Goal: Transaction & Acquisition: Purchase product/service

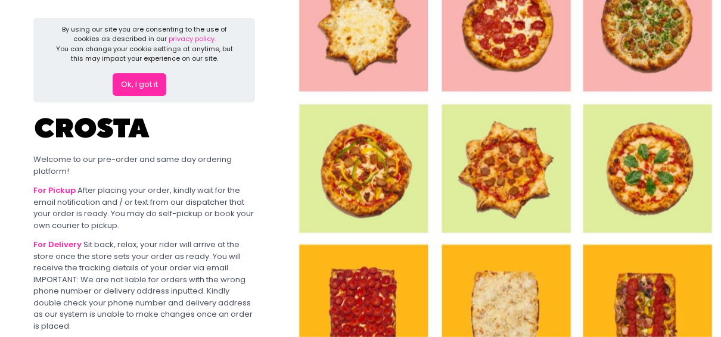
click at [150, 82] on button "Ok, I got it" at bounding box center [140, 84] width 54 height 23
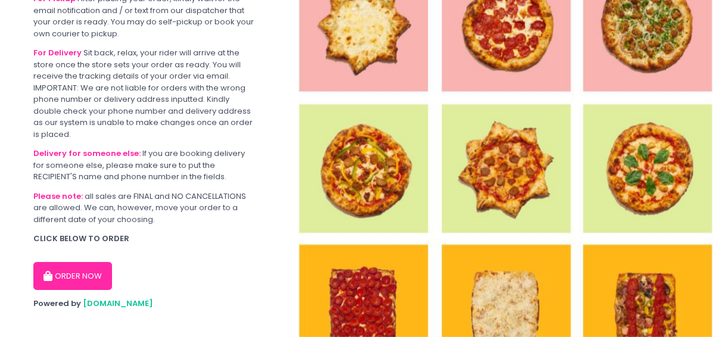
scroll to position [113, 0]
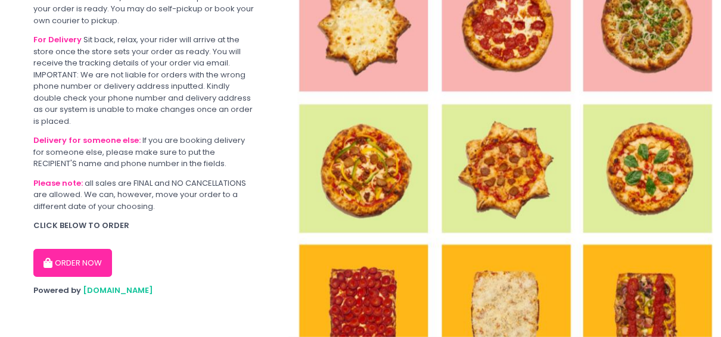
click at [82, 253] on button "ORDER NOW" at bounding box center [72, 263] width 79 height 29
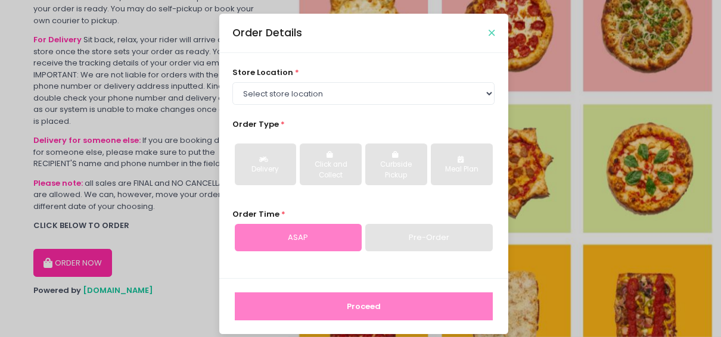
click at [488, 33] on icon "Close" at bounding box center [491, 33] width 6 height 9
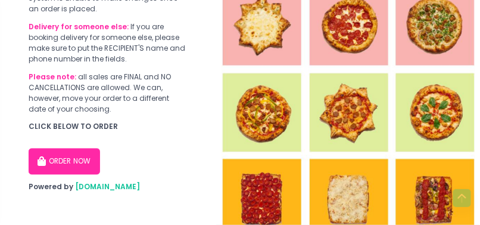
scroll to position [246, 0]
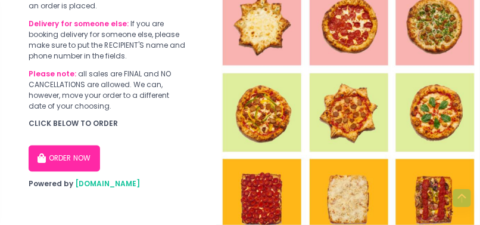
click at [99, 185] on span "[DOMAIN_NAME]" at bounding box center [107, 184] width 65 height 10
click at [354, 93] on img at bounding box center [348, 112] width 264 height 225
click at [67, 148] on button "ORDER NOW" at bounding box center [64, 158] width 71 height 26
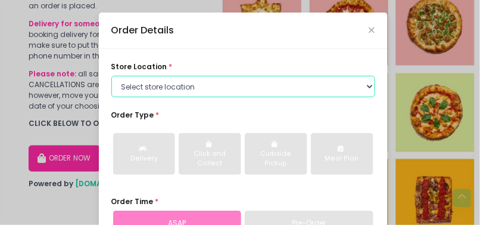
click at [239, 80] on select "Select store location [PERSON_NAME] Pizza - [PERSON_NAME] Pizza - [GEOGRAPHIC_D…" at bounding box center [243, 86] width 264 height 21
select select "65090bae48156caed44a5eb4"
click at [111, 76] on select "Select store location [PERSON_NAME] Pizza - [PERSON_NAME] Pizza - [GEOGRAPHIC_D…" at bounding box center [243, 86] width 264 height 21
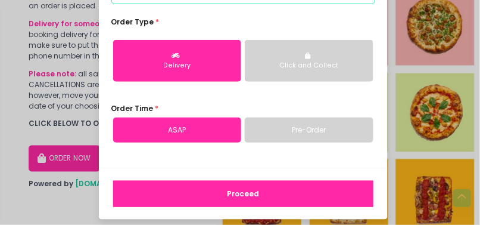
scroll to position [99, 0]
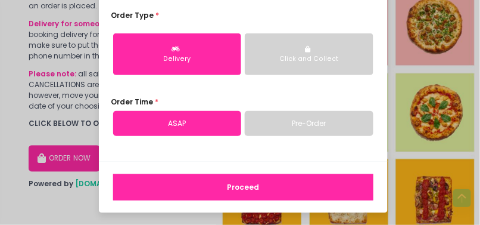
click at [275, 118] on link "Pre-Order" at bounding box center [309, 123] width 129 height 25
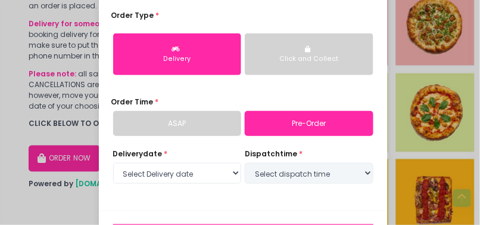
select select "[DATE]"
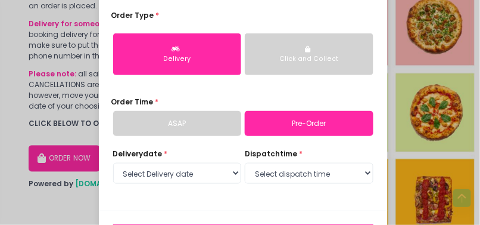
click at [283, 61] on div "Click and Collect" at bounding box center [309, 59] width 113 height 10
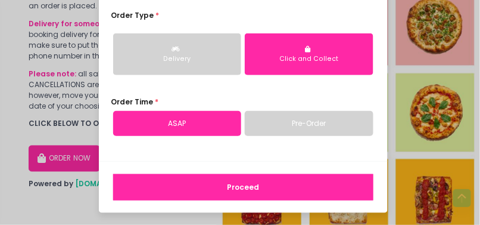
click at [280, 121] on link "Pre-Order" at bounding box center [309, 123] width 129 height 25
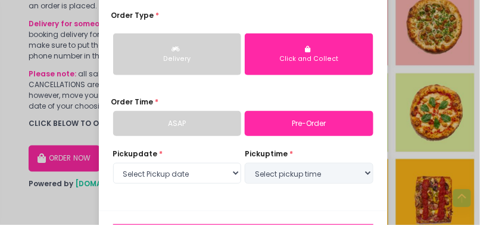
select select "[DATE]"
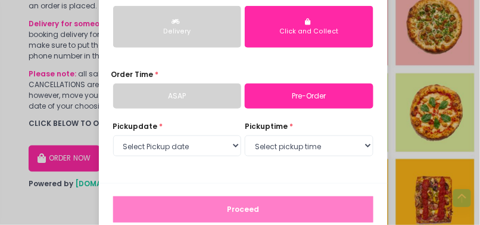
scroll to position [149, 0]
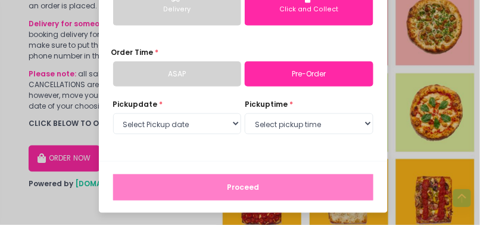
click at [296, 109] on div "pickup time * Select pickup time 02:00 PM - 02:30 PM 02:30 PM - 03:00 PM 03:00 …" at bounding box center [309, 118] width 129 height 38
click at [295, 123] on select "Select pickup time 02:00 PM - 02:30 PM 02:30 PM - 03:00 PM 03:00 PM - 03:30 PM …" at bounding box center [309, 123] width 129 height 21
click at [287, 113] on select "Select pickup time 02:00 PM - 02:30 PM 02:30 PM - 03:00 PM 03:00 PM - 03:30 PM …" at bounding box center [309, 123] width 129 height 21
drag, startPoint x: 286, startPoint y: 124, endPoint x: 285, endPoint y: 115, distance: 9.0
click at [286, 124] on select "Select pickup time 02:00 PM - 02:30 PM 02:30 PM - 03:00 PM 03:00 PM - 03:30 PM …" at bounding box center [309, 123] width 129 height 21
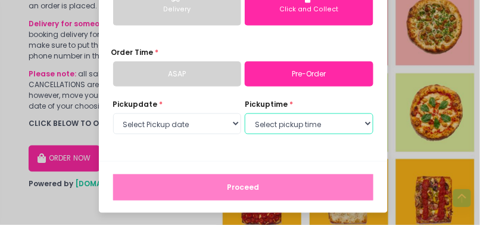
select select "19:00"
click at [245, 113] on select "Select pickup time 02:00 PM - 02:30 PM 02:30 PM - 03:00 PM 03:00 PM - 03:30 PM …" at bounding box center [309, 123] width 129 height 21
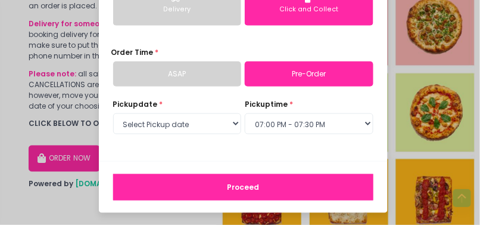
click at [274, 181] on button "Proceed" at bounding box center [243, 187] width 260 height 26
